Goal: Navigation & Orientation: Find specific page/section

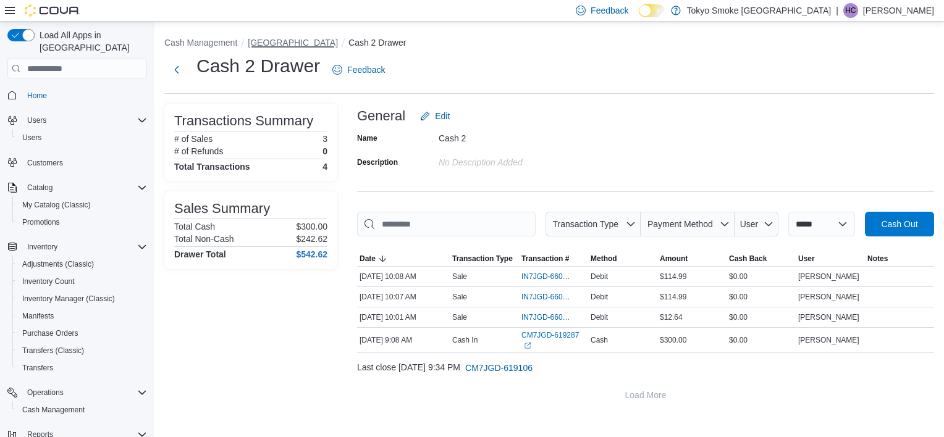
click at [287, 42] on button "[GEOGRAPHIC_DATA]" at bounding box center [293, 43] width 90 height 10
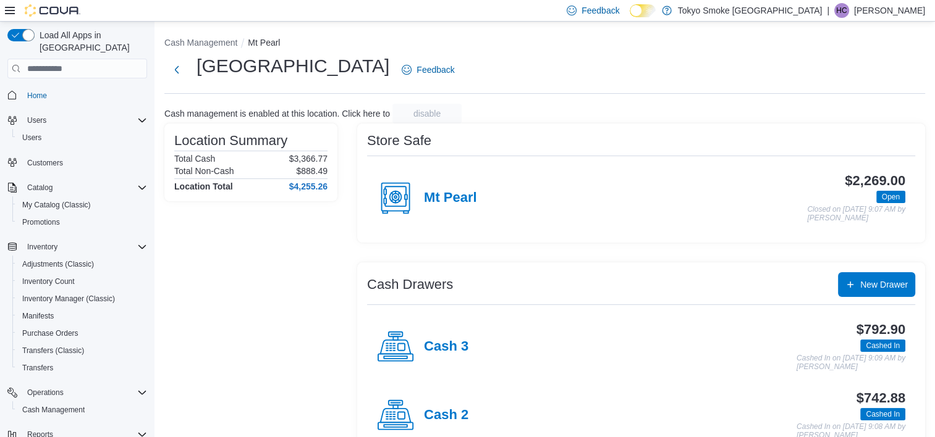
scroll to position [100, 0]
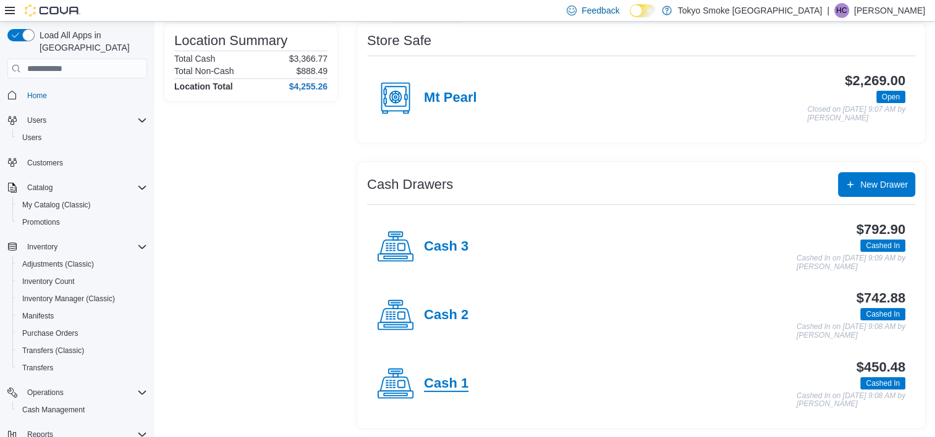
click at [460, 389] on h4 "Cash 1" at bounding box center [446, 384] width 44 height 16
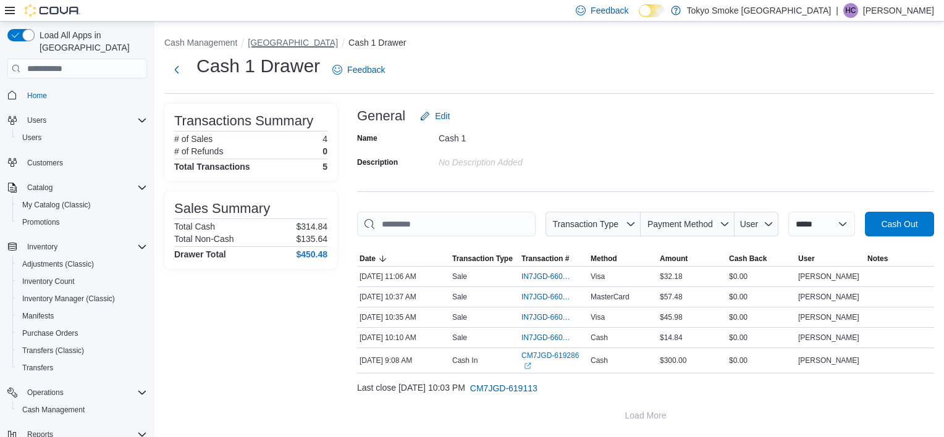
click at [318, 42] on button "[GEOGRAPHIC_DATA]" at bounding box center [293, 43] width 90 height 10
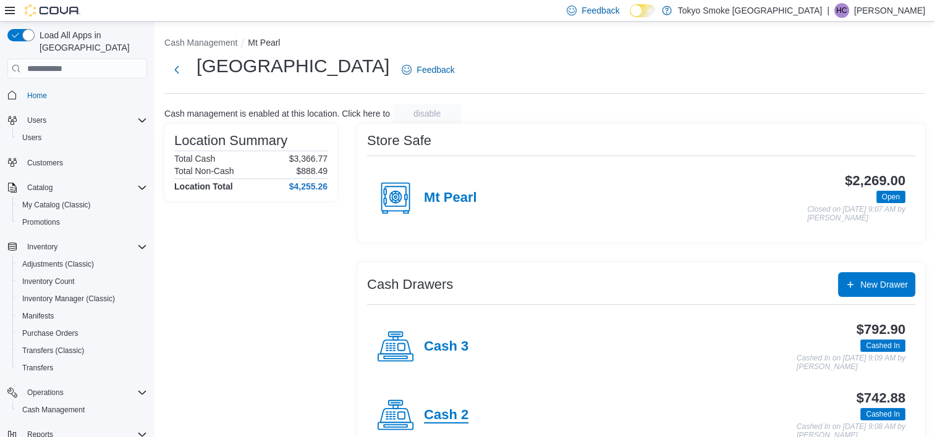
click at [436, 415] on h4 "Cash 2" at bounding box center [446, 416] width 44 height 16
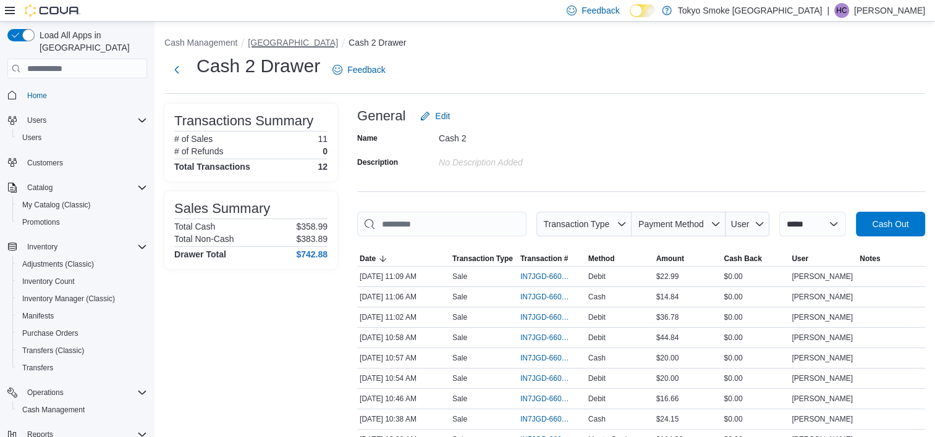
click at [327, 44] on button "[GEOGRAPHIC_DATA]" at bounding box center [293, 43] width 90 height 10
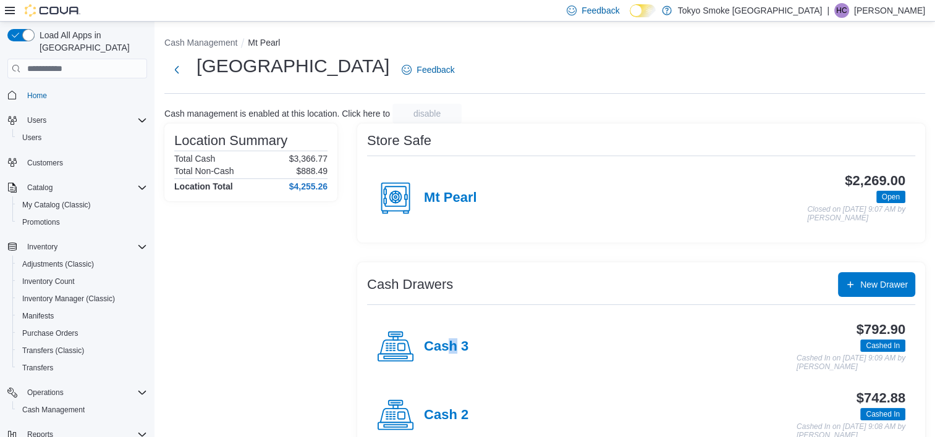
click at [453, 357] on div "Cash 3" at bounding box center [422, 347] width 91 height 37
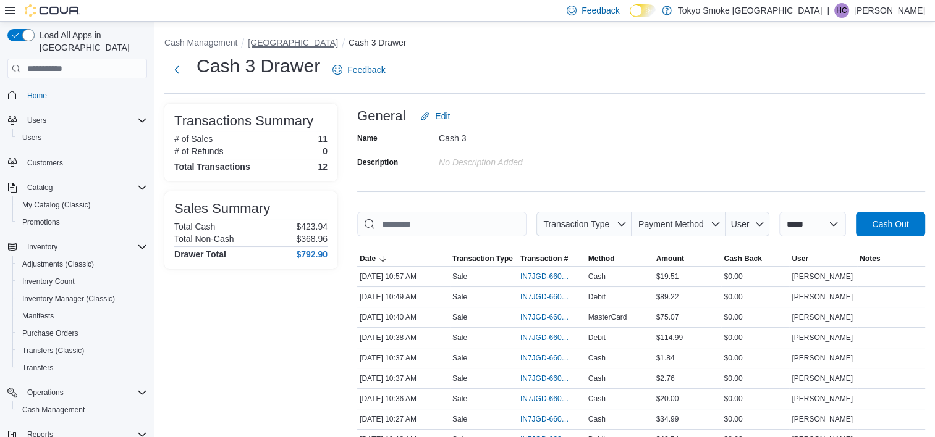
click at [329, 41] on button "[GEOGRAPHIC_DATA]" at bounding box center [293, 43] width 90 height 10
